Goal: Transaction & Acquisition: Purchase product/service

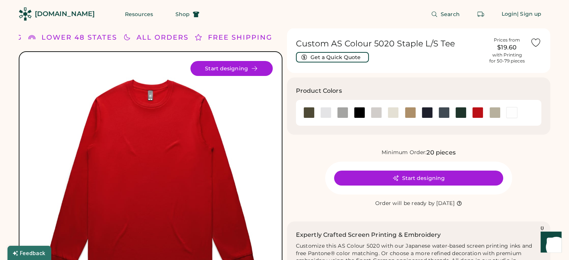
drag, startPoint x: 63, startPoint y: 15, endPoint x: 392, endPoint y: 31, distance: 329.4
click at [392, 31] on div "Custom AS Colour 5020 Staple L/S Tee Get a Quick Quote Prices from $19.60 with …" at bounding box center [419, 50] width 264 height 45
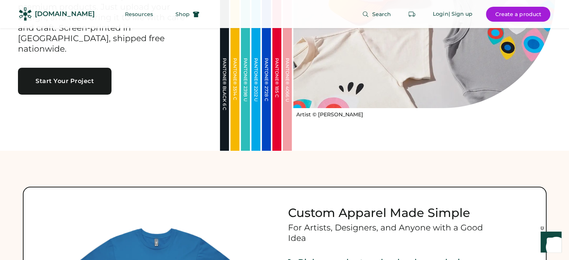
scroll to position [262, 0]
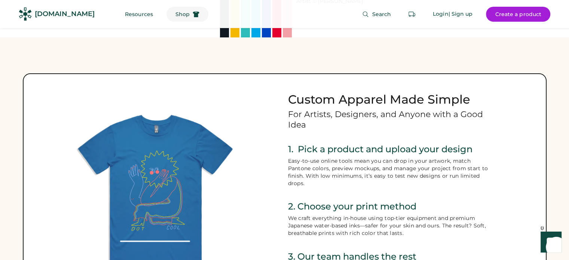
click at [175, 16] on span "Shop" at bounding box center [182, 14] width 14 height 5
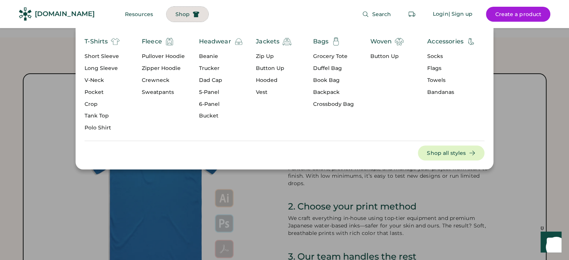
click at [176, 57] on div "Pullover Hoodie" at bounding box center [163, 56] width 43 height 7
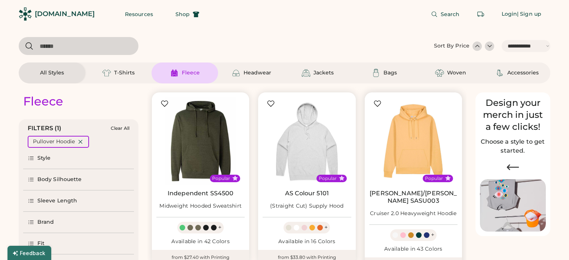
select select "*****"
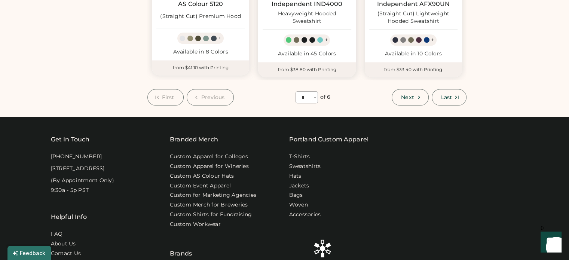
scroll to position [748, 0]
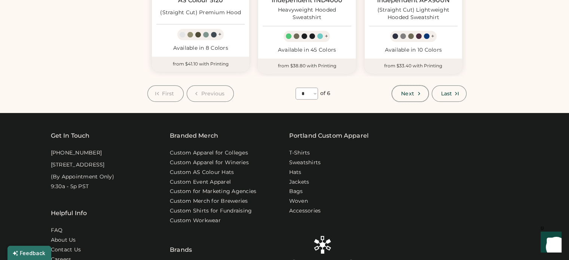
click at [417, 90] on icon at bounding box center [418, 93] width 7 height 7
select select "*"
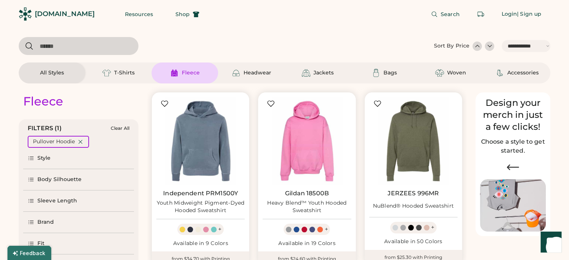
click at [89, 48] on input "input" at bounding box center [79, 46] width 120 height 18
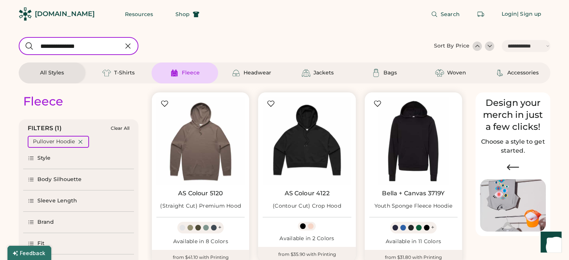
type input "**********"
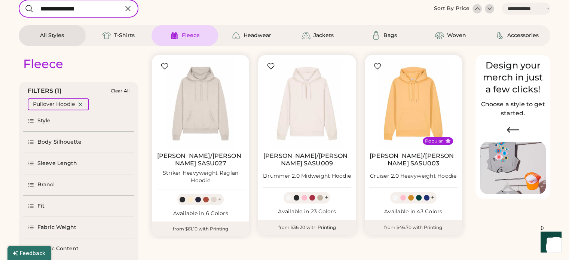
scroll to position [37, 0]
click at [176, 33] on img at bounding box center [174, 35] width 9 height 9
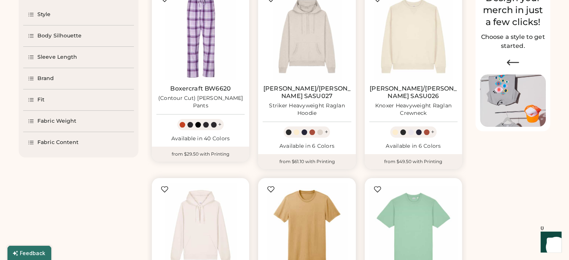
scroll to position [37, 0]
